Goal: Information Seeking & Learning: Learn about a topic

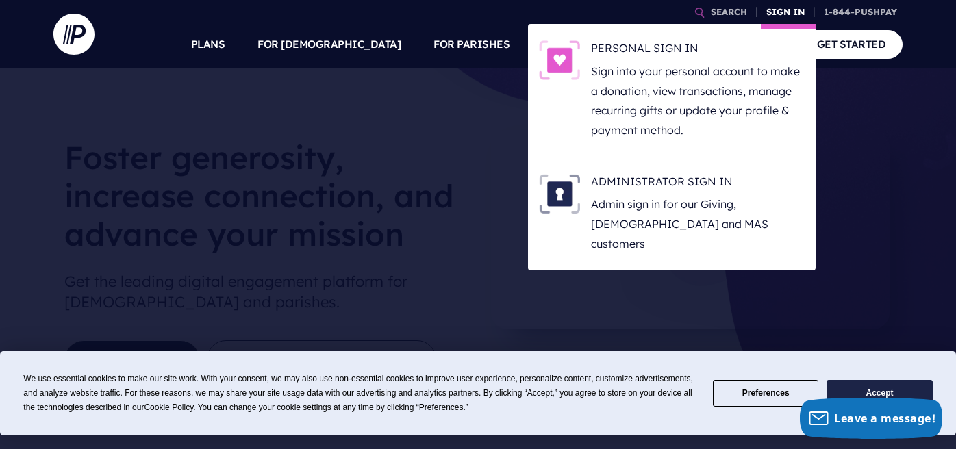
click at [774, 10] on link "SIGN IN" at bounding box center [785, 12] width 49 height 24
click at [569, 57] on img at bounding box center [559, 60] width 41 height 40
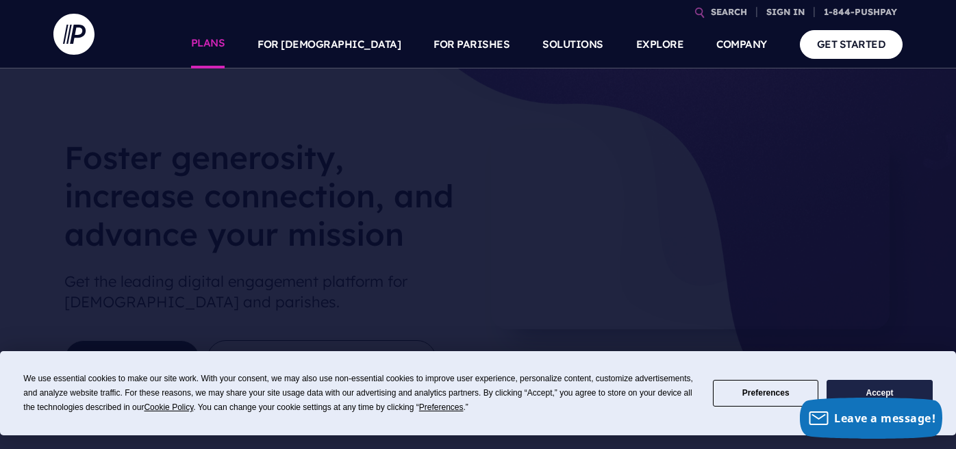
click at [242, 46] on li "PLANS" at bounding box center [216, 45] width 51 height 48
click at [225, 47] on link "PLANS" at bounding box center [208, 45] width 34 height 48
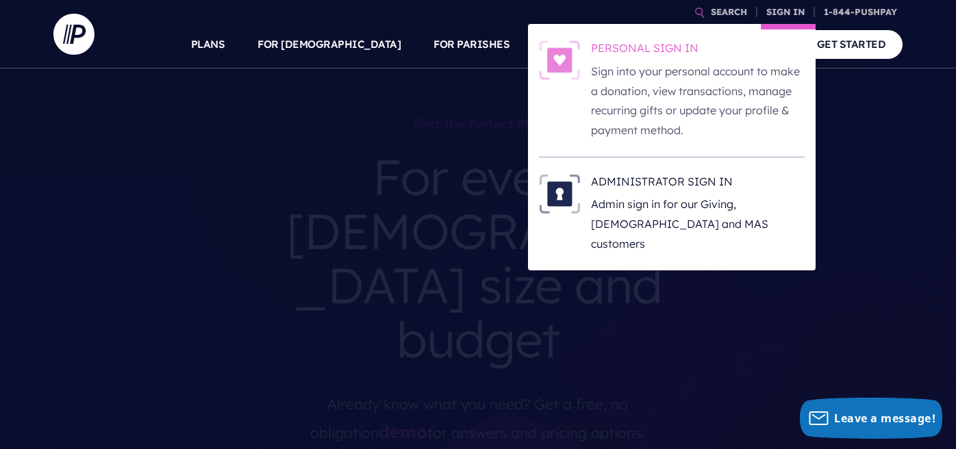
click at [684, 85] on p "Sign into your personal account to make a donation, view transactions, manage r…" at bounding box center [698, 101] width 214 height 79
